Goal: Transaction & Acquisition: Purchase product/service

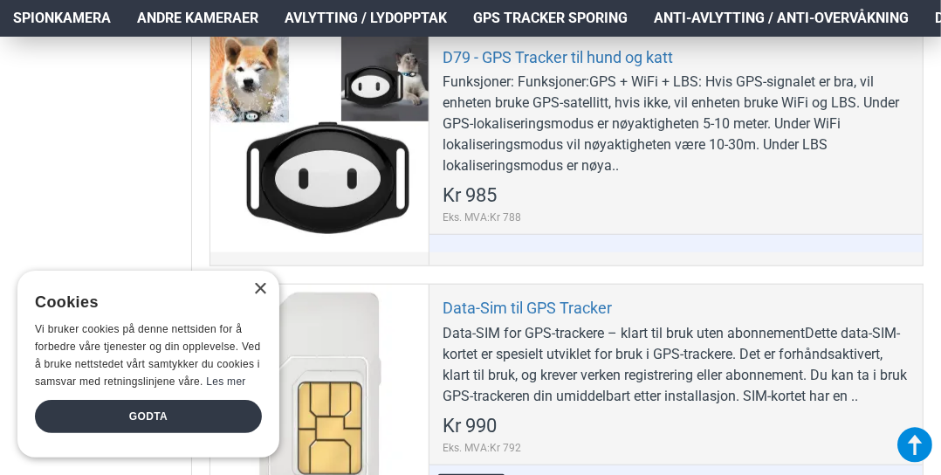
scroll to position [786, 0]
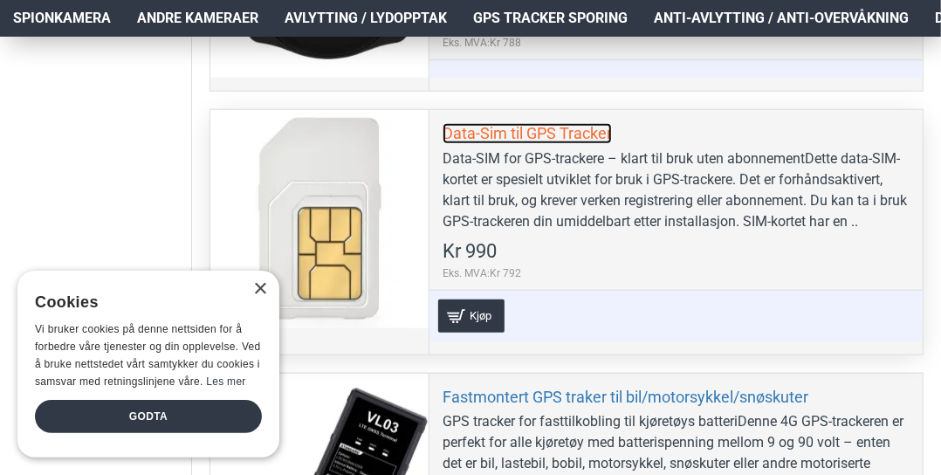
click at [484, 127] on link "Data-Sim til GPS Tracker" at bounding box center [527, 133] width 169 height 20
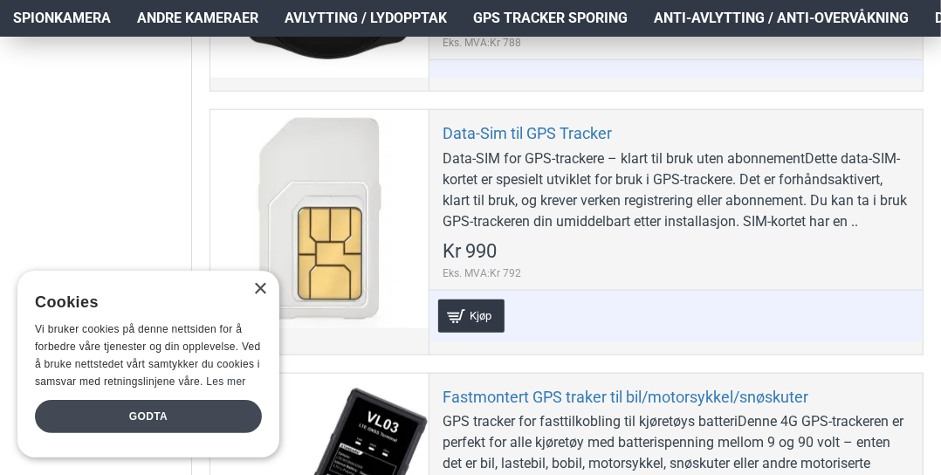
click at [181, 413] on div "Godta" at bounding box center [148, 416] width 227 height 33
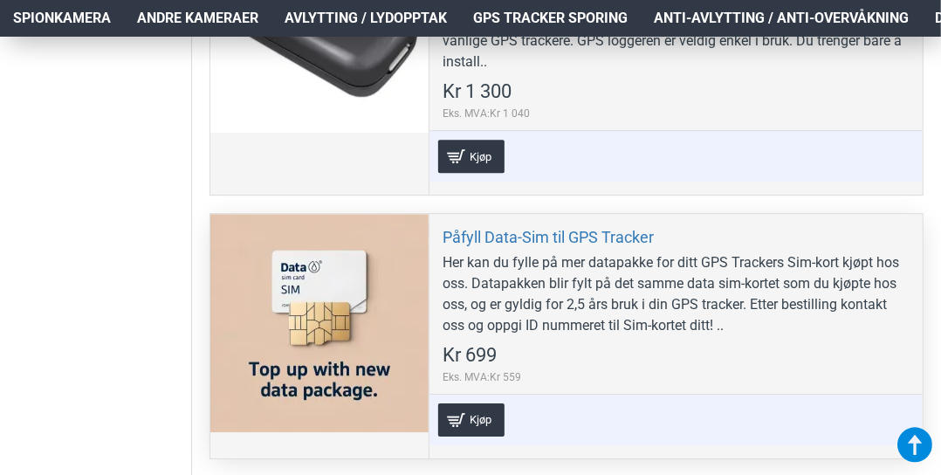
scroll to position [2619, 0]
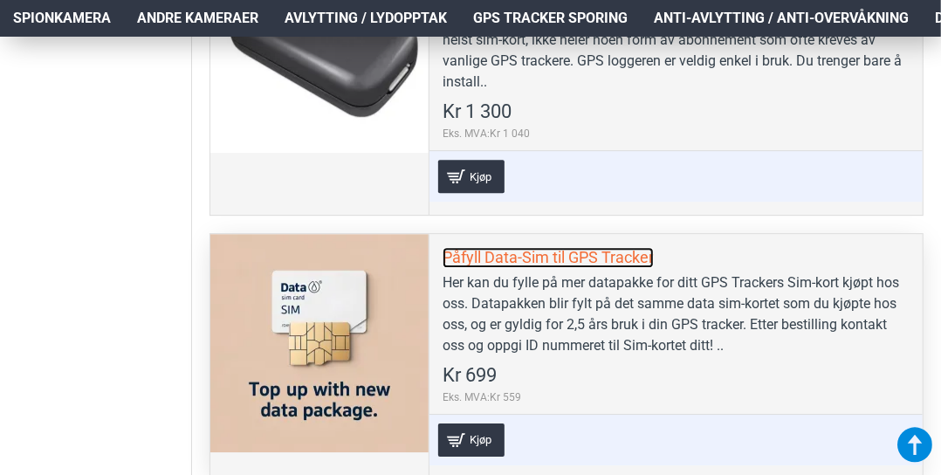
click at [510, 251] on link "Påfyll Data-Sim til GPS Tracker" at bounding box center [548, 257] width 211 height 20
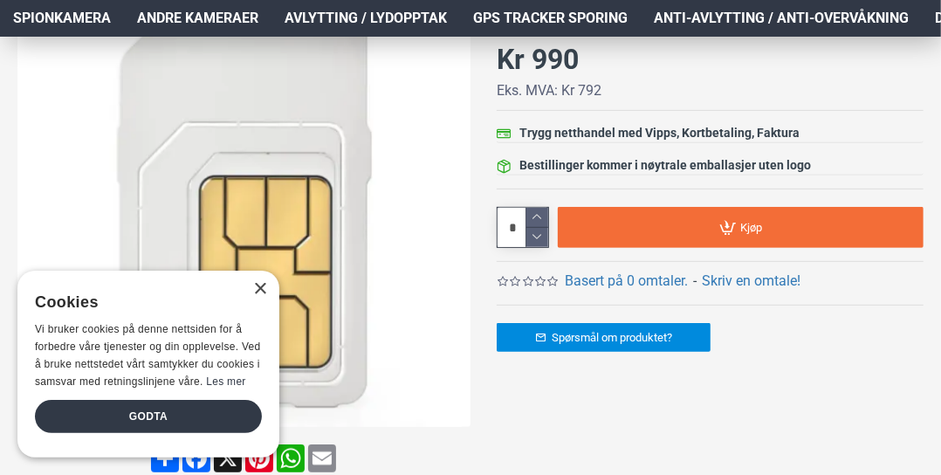
scroll to position [349, 0]
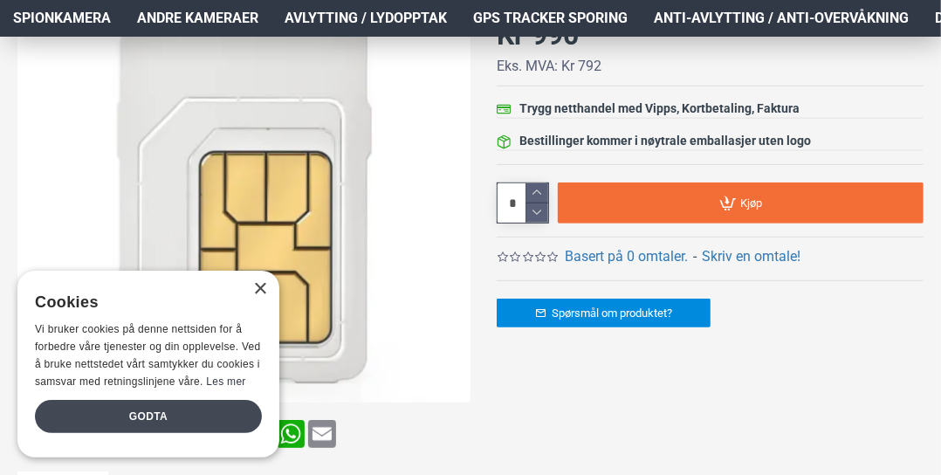
click at [169, 410] on div "Godta" at bounding box center [148, 416] width 227 height 33
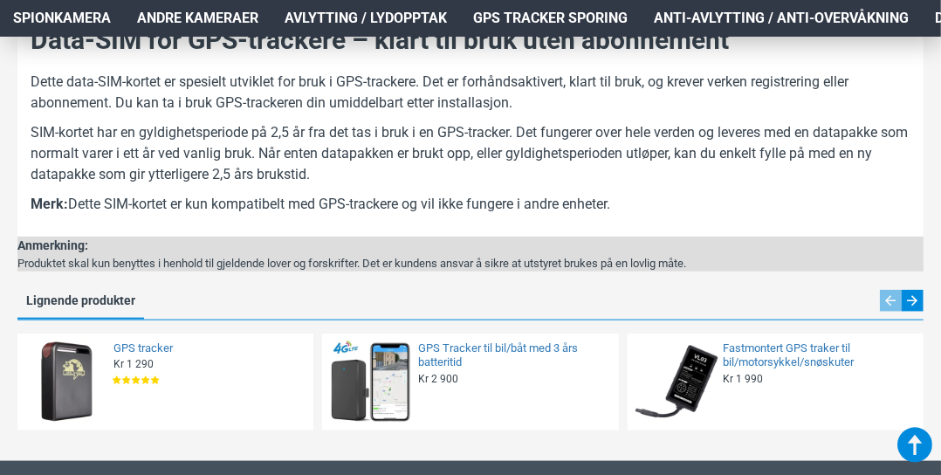
scroll to position [873, 0]
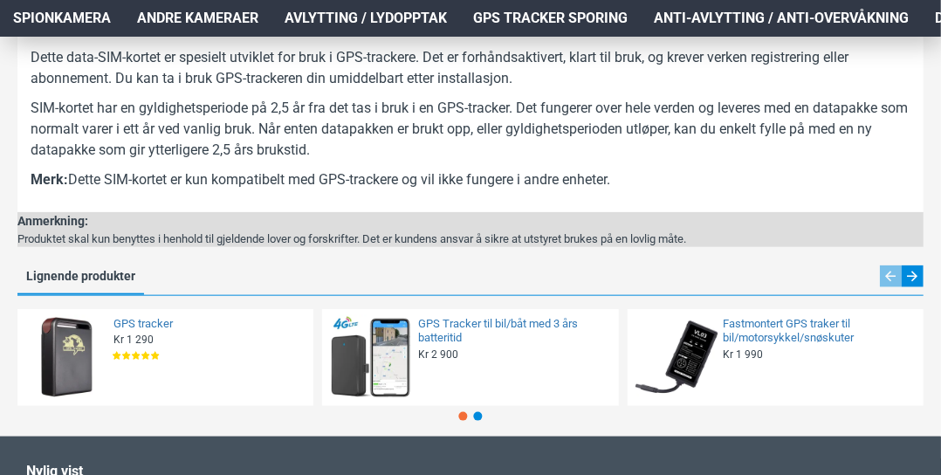
click at [679, 358] on img at bounding box center [677, 358] width 86 height 86
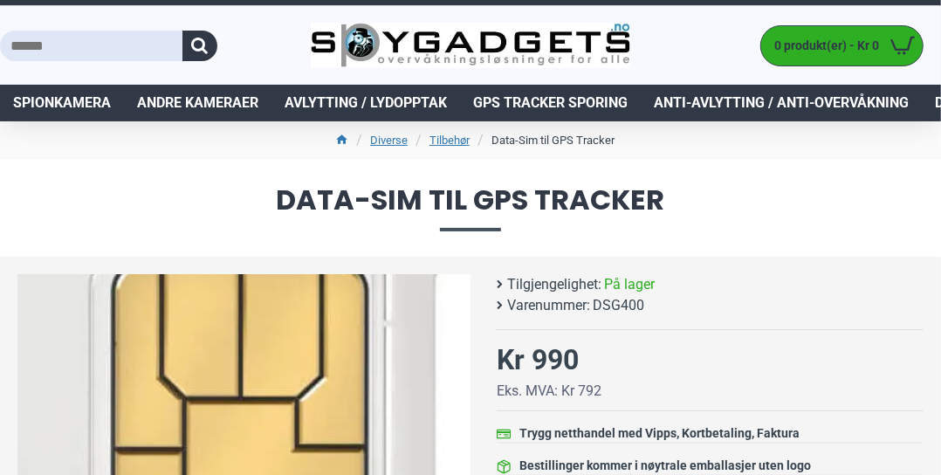
scroll to position [0, 0]
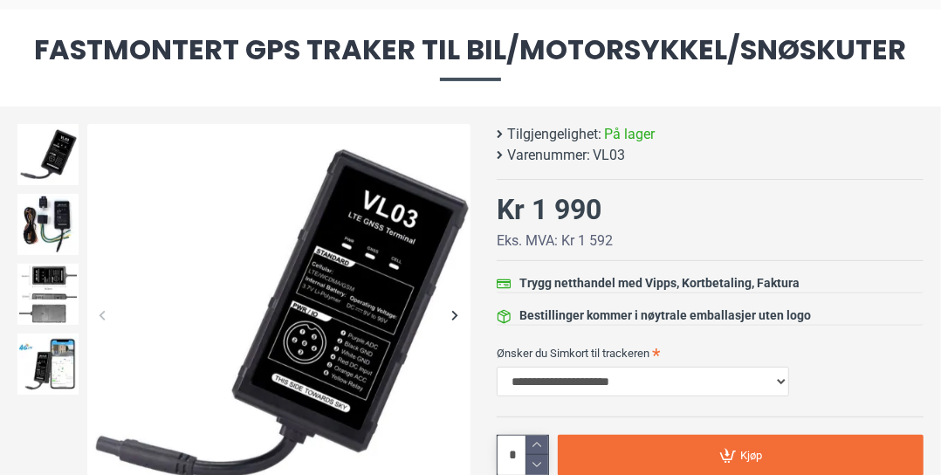
scroll to position [262, 0]
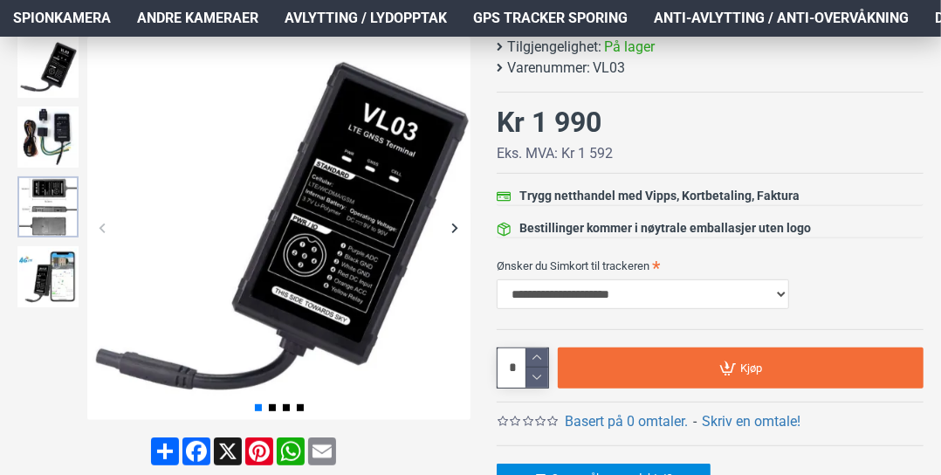
click at [47, 225] on img at bounding box center [47, 206] width 61 height 61
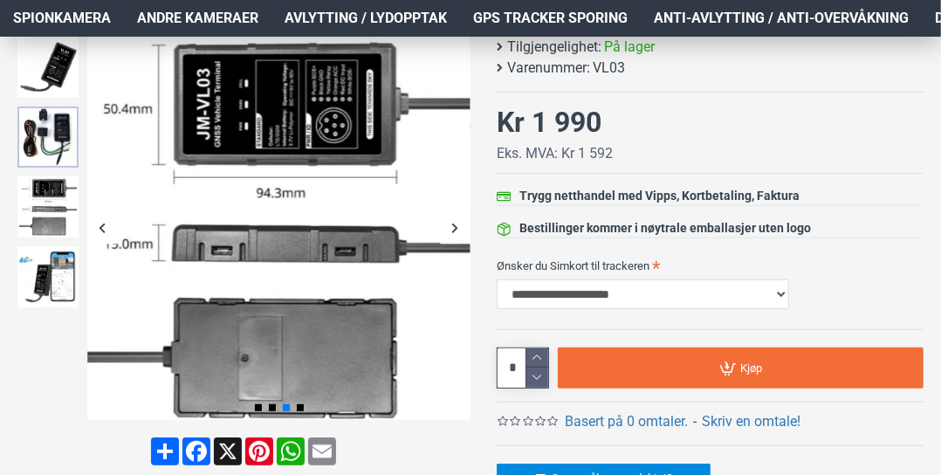
click at [35, 134] on img at bounding box center [47, 136] width 61 height 61
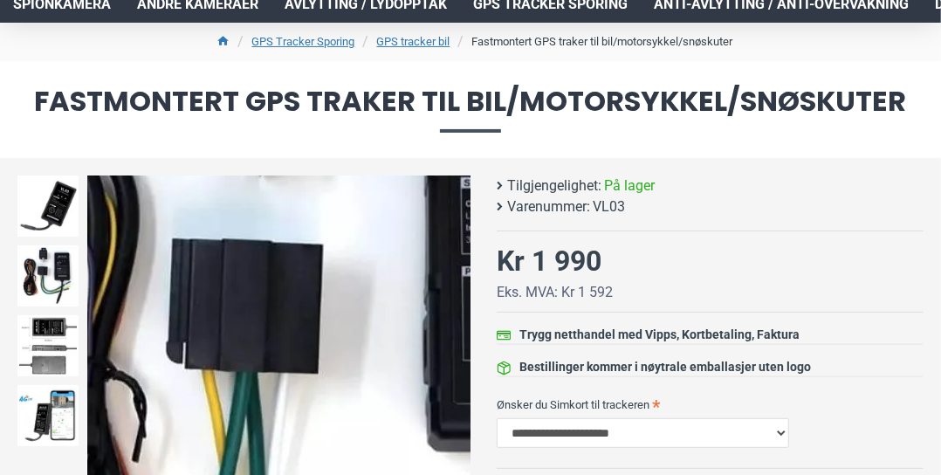
scroll to position [87, 0]
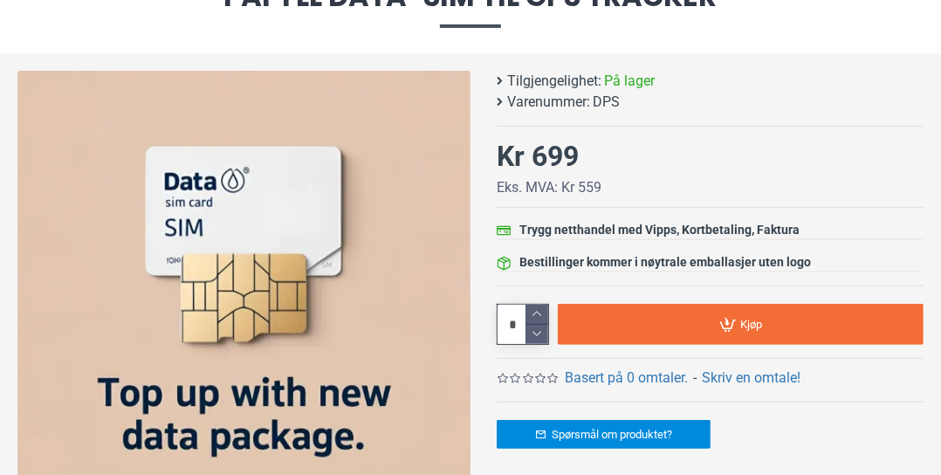
scroll to position [175, 0]
